Goal: Check status: Check status

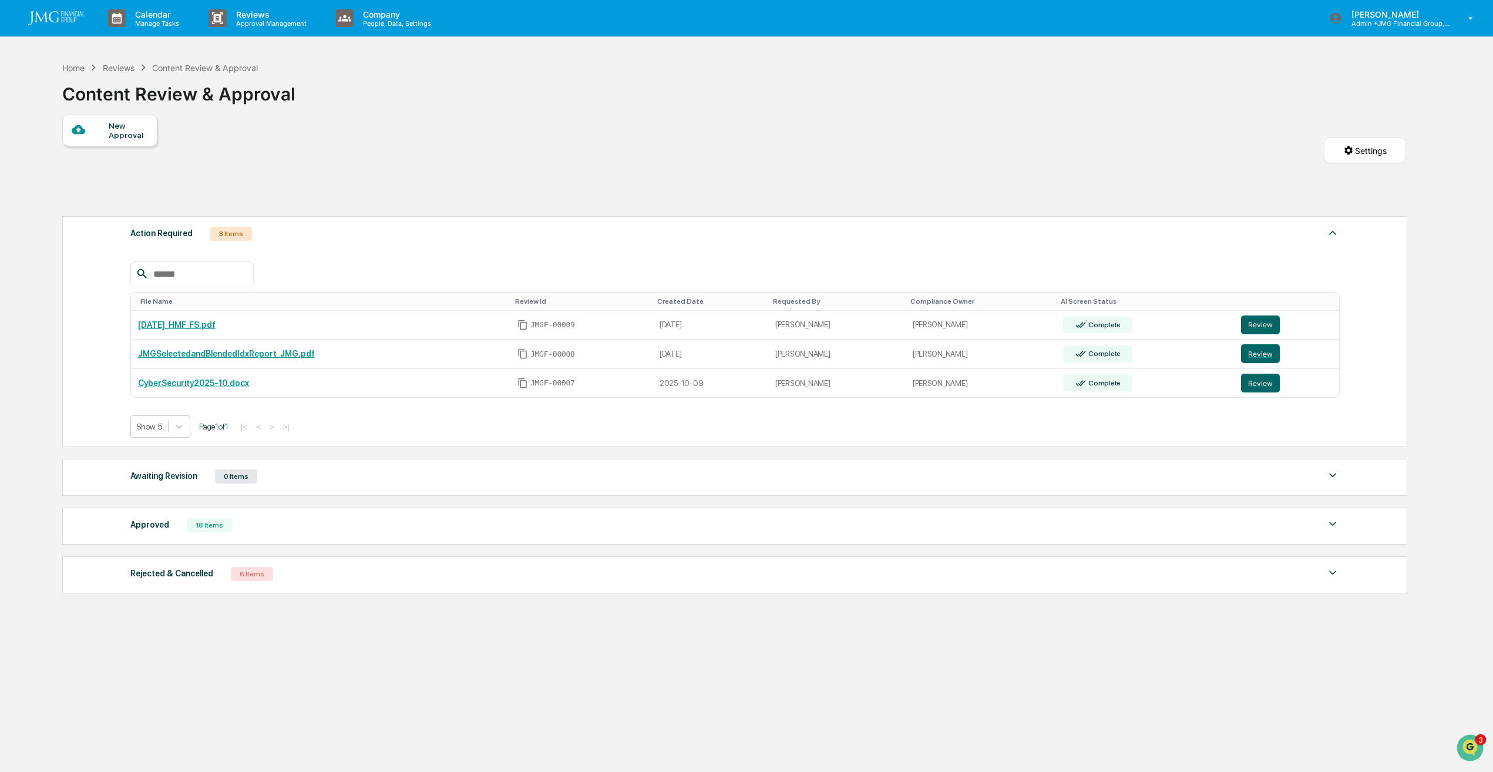
click at [1257, 357] on button "Review" at bounding box center [1260, 353] width 39 height 19
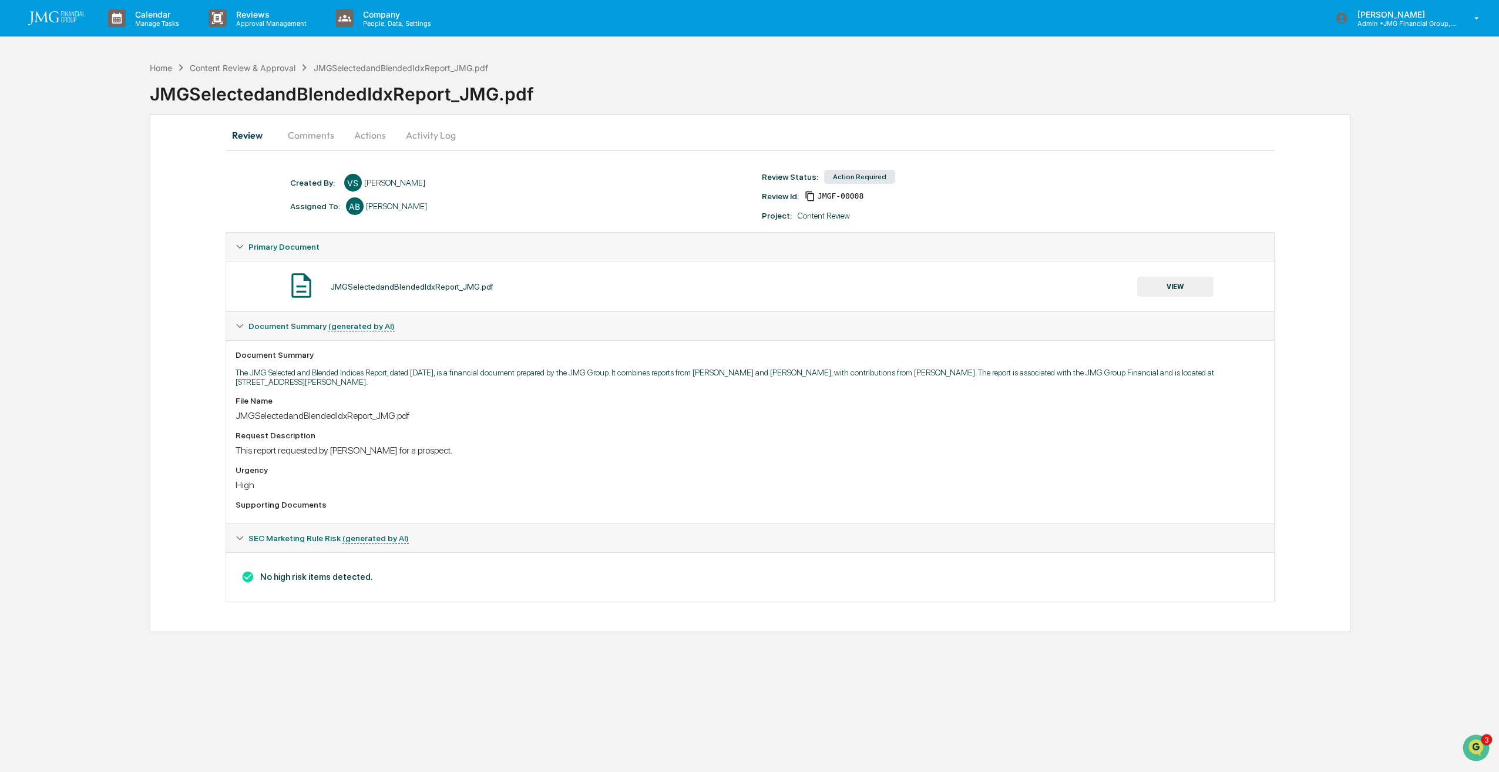
click at [1177, 285] on button "VIEW" at bounding box center [1175, 287] width 76 height 20
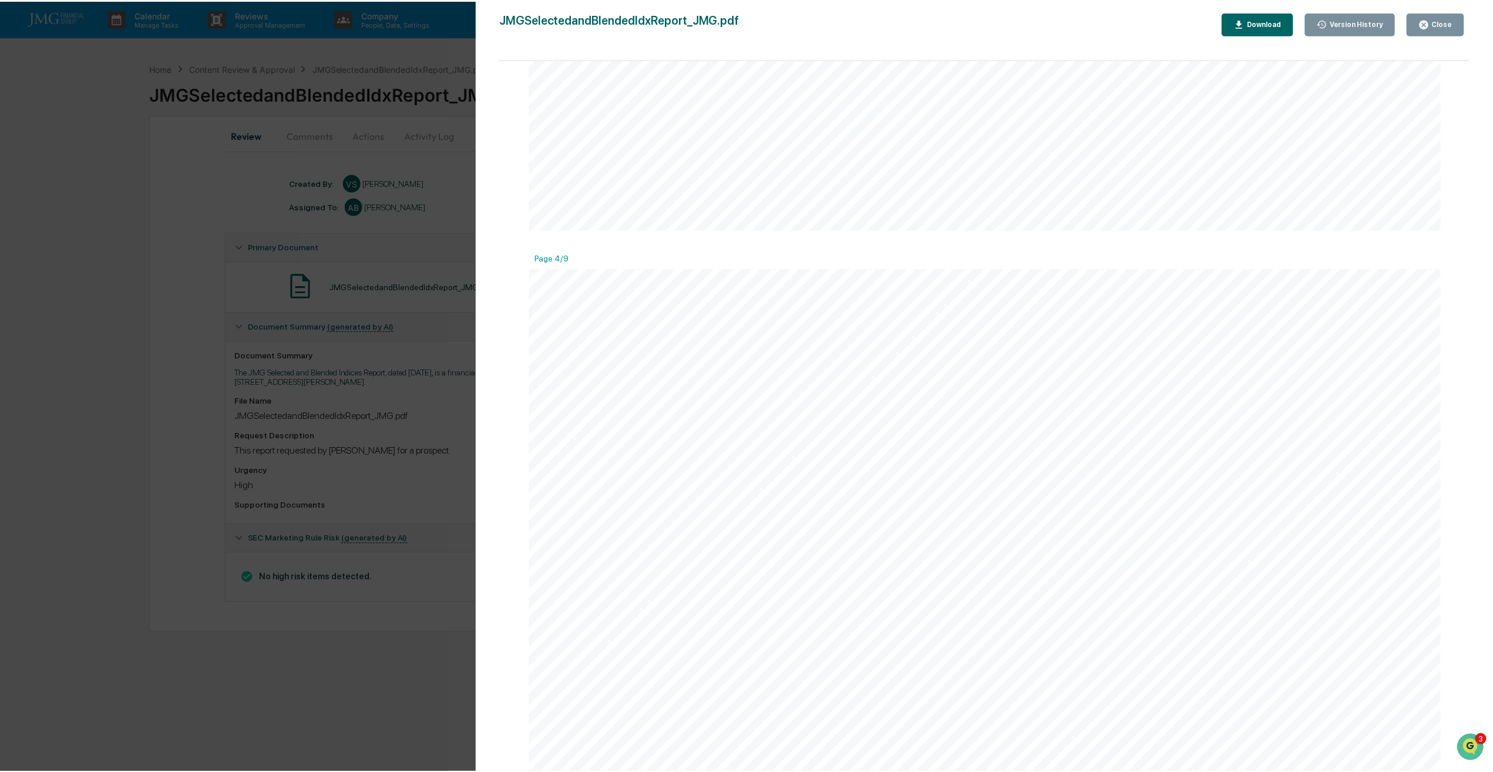
scroll to position [2291, 0]
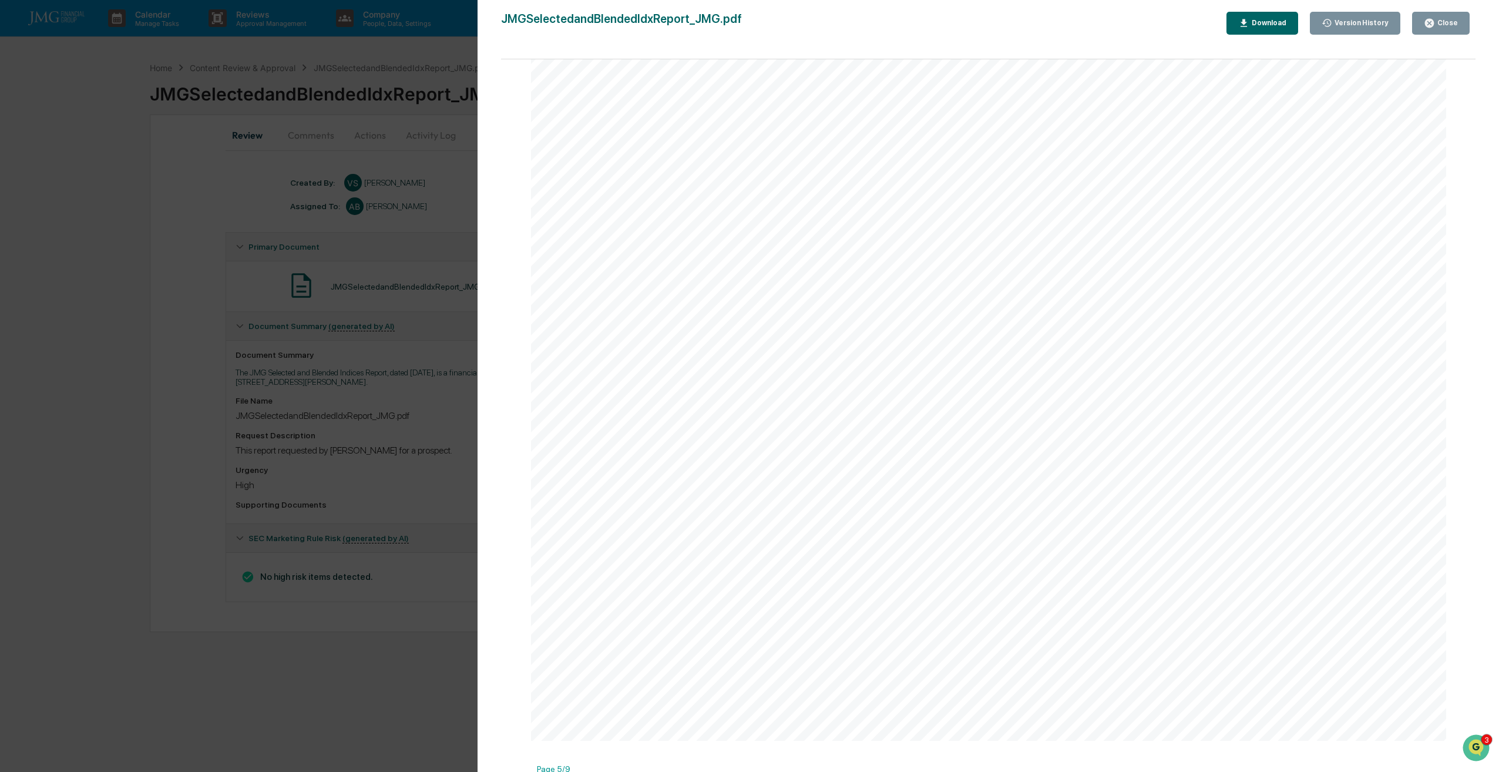
click at [1442, 25] on div "Close" at bounding box center [1446, 23] width 23 height 8
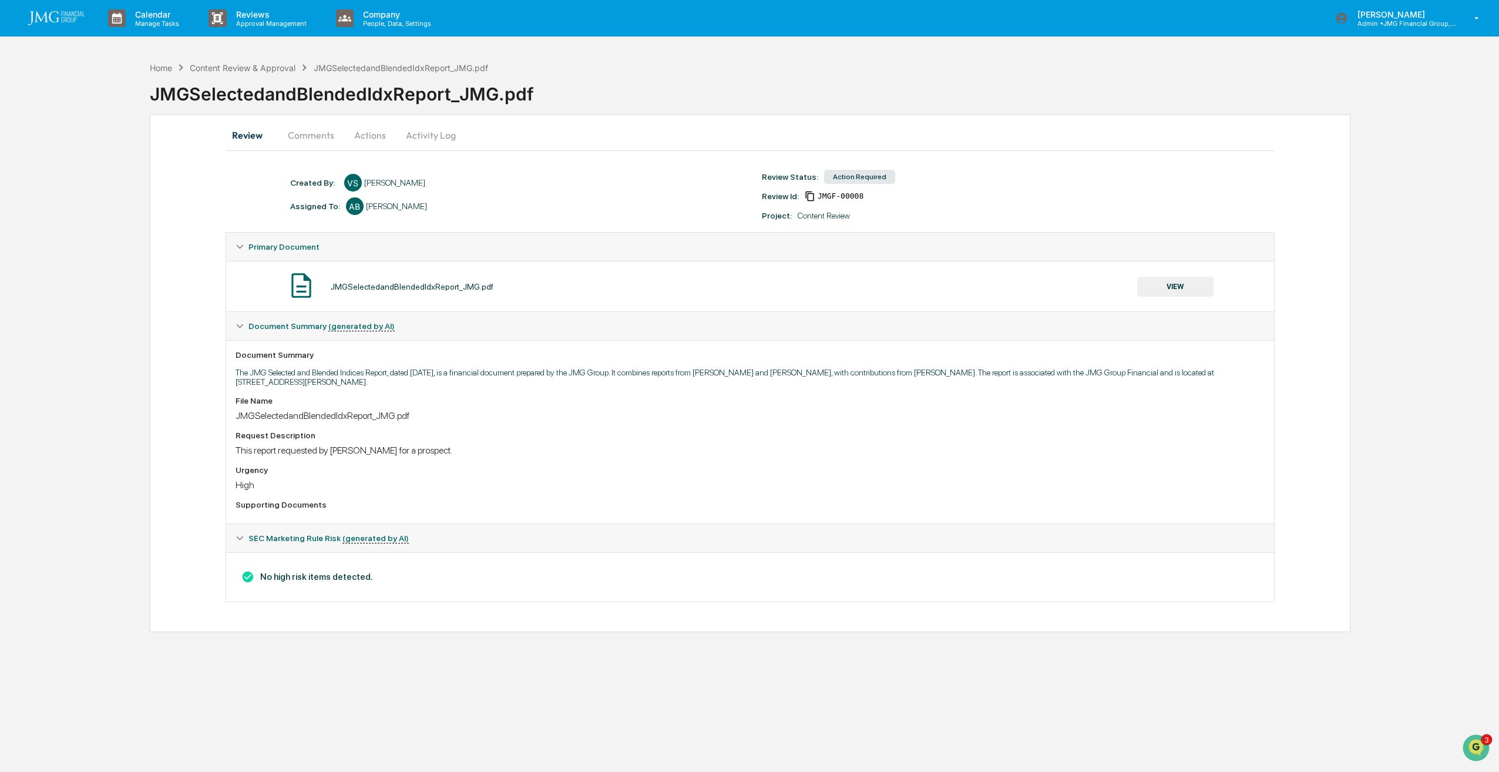
click at [311, 141] on button "Comments" at bounding box center [310, 135] width 65 height 28
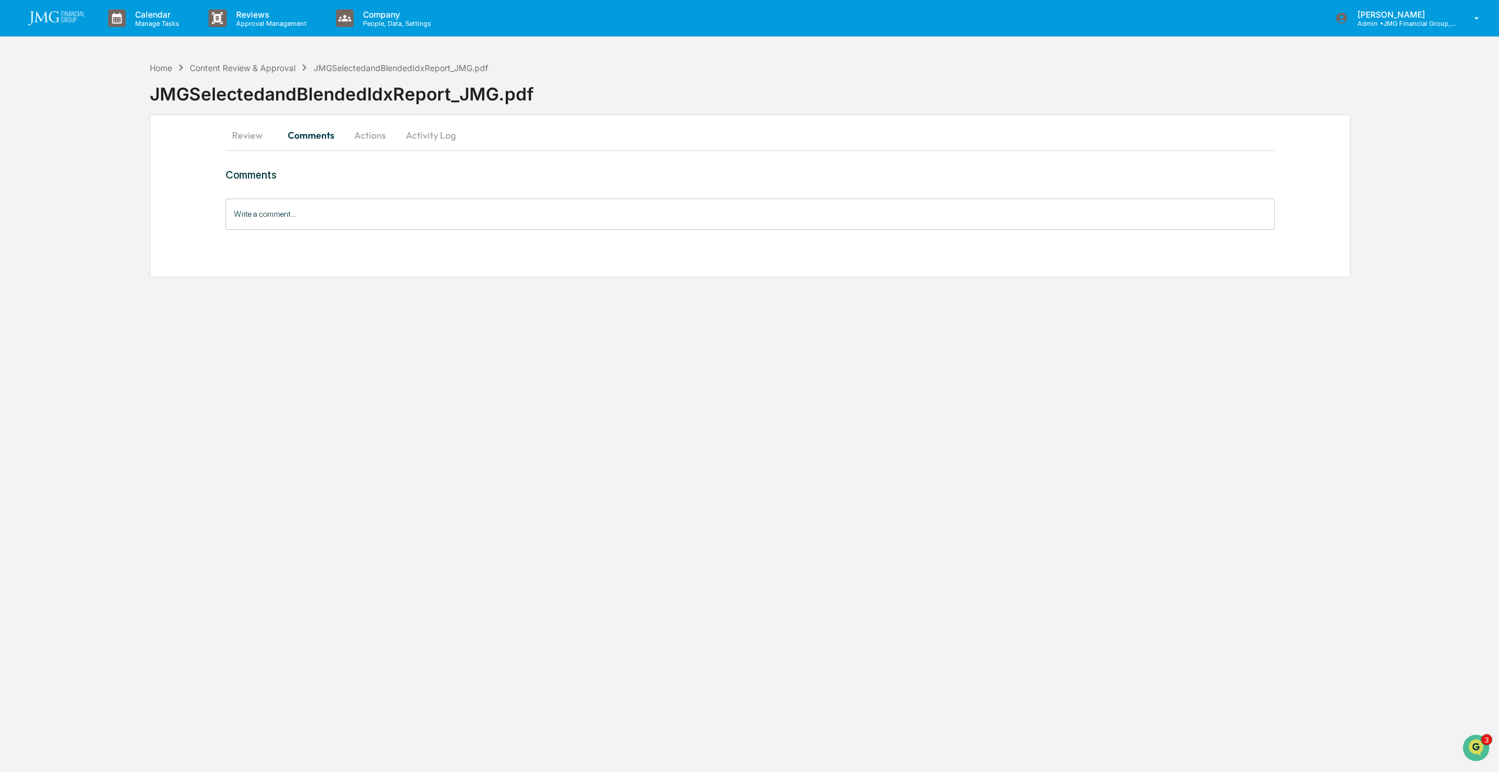
click at [375, 140] on button "Actions" at bounding box center [370, 135] width 53 height 28
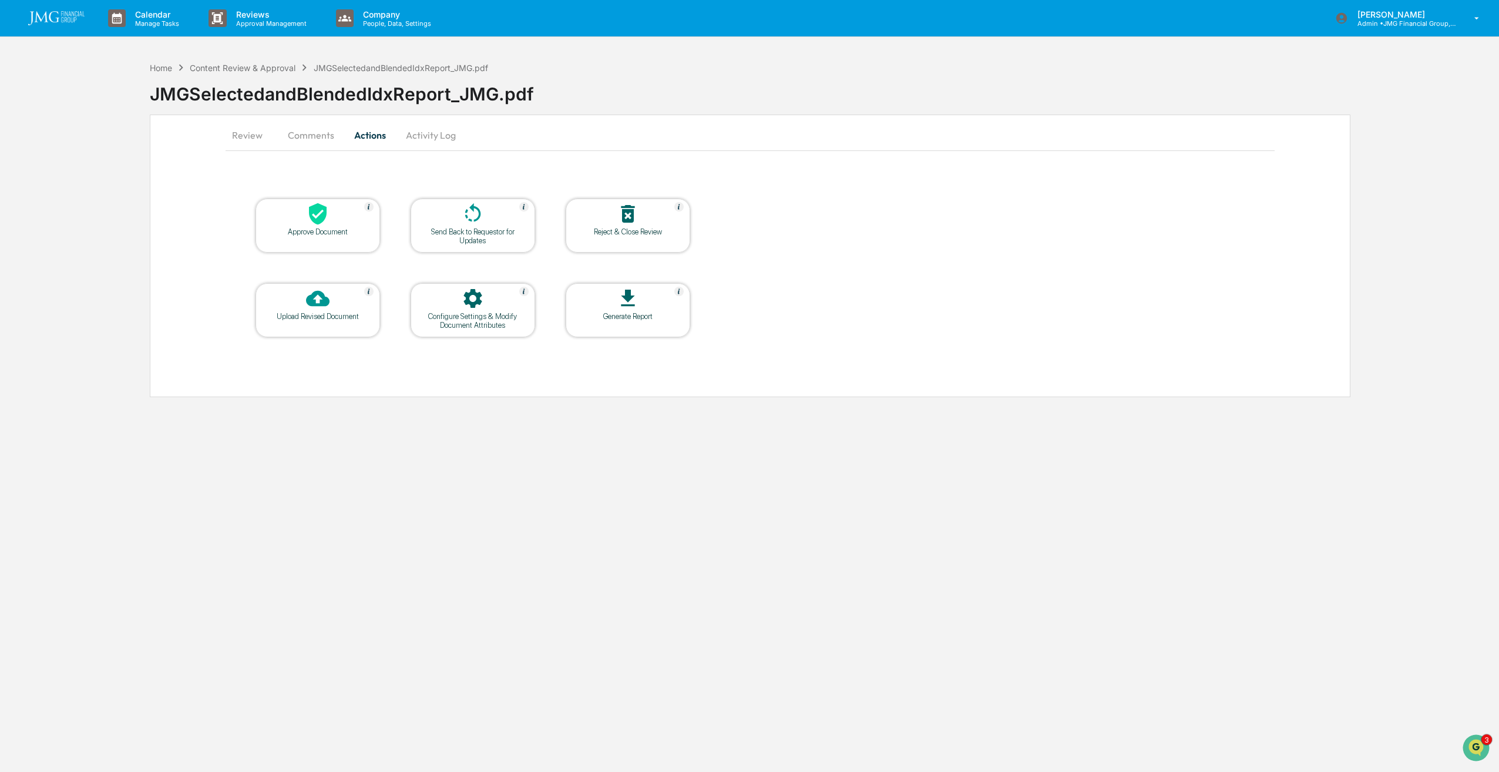
click at [477, 223] on icon at bounding box center [472, 213] width 23 height 23
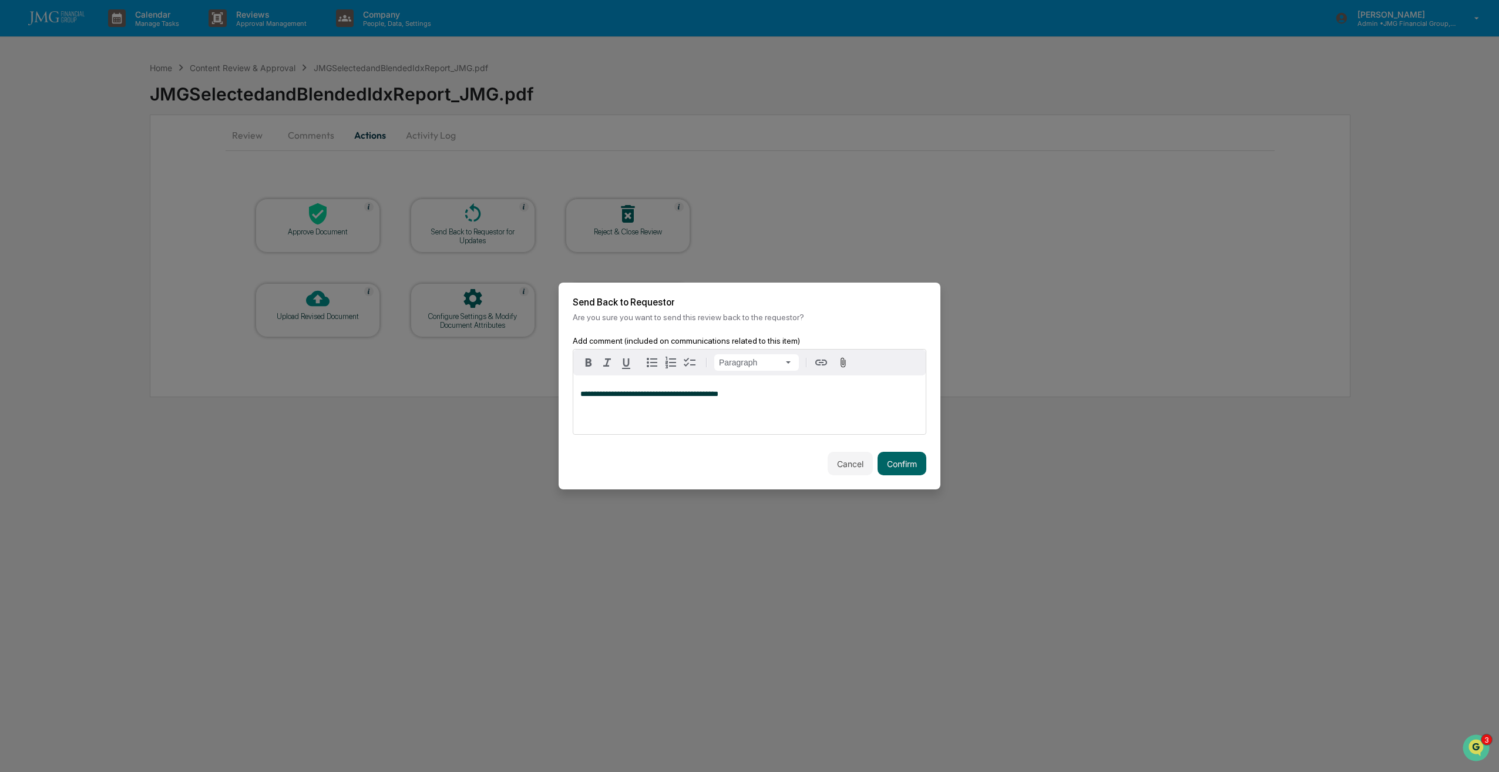
click at [903, 465] on button "Confirm" at bounding box center [902, 463] width 49 height 23
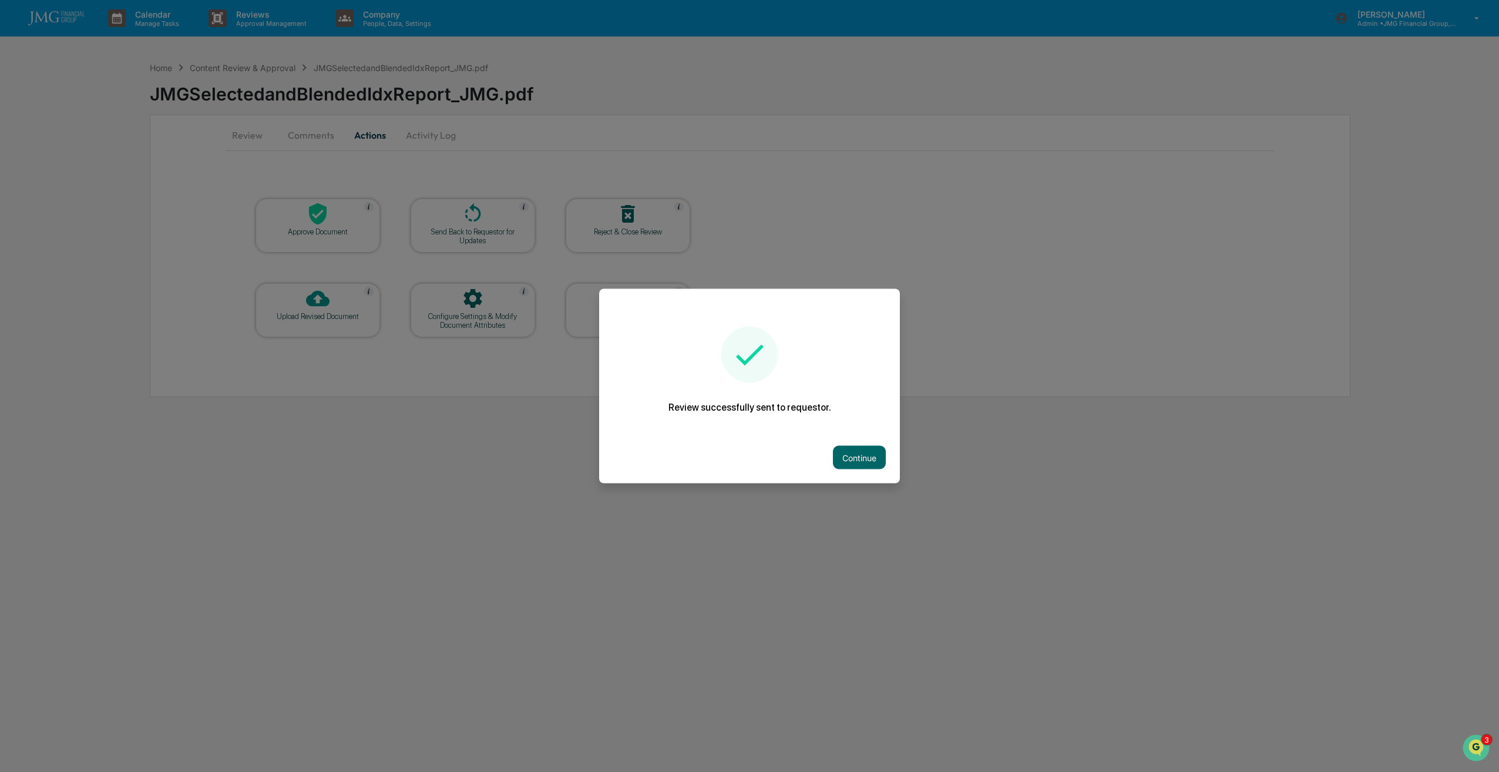
click at [856, 453] on button "Continue" at bounding box center [859, 457] width 53 height 23
